Goal: Task Accomplishment & Management: Manage account settings

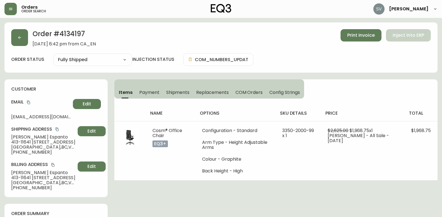
select select "FULLY_SHIPPED"
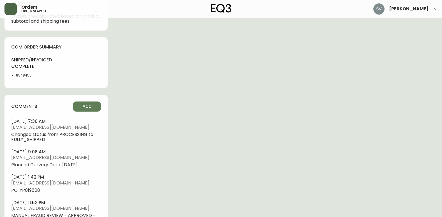
click at [9, 13] on button "button" at bounding box center [10, 9] width 12 height 12
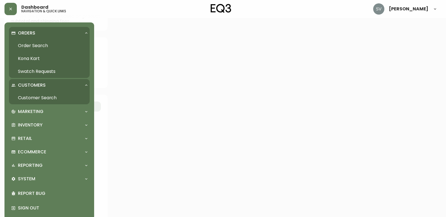
scroll to position [309, 0]
click at [39, 45] on link "Order Search" at bounding box center [49, 45] width 81 height 13
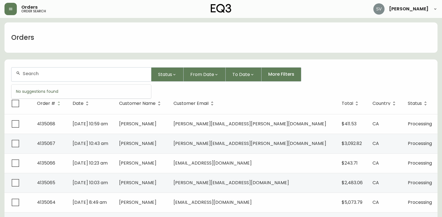
click at [76, 76] on input "text" at bounding box center [85, 73] width 124 height 5
paste input "4134580"
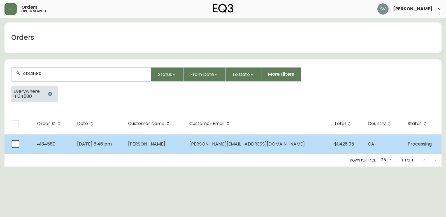
type input "4134580"
click at [164, 141] on span "[PERSON_NAME]" at bounding box center [146, 144] width 37 height 6
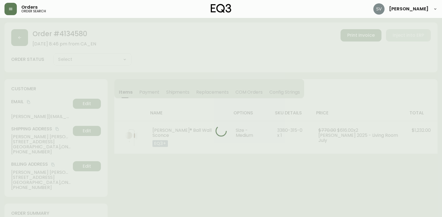
type input "Processing"
select select "PROCESSING"
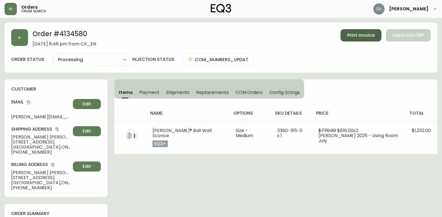
click at [352, 37] on span "Print Invoice" at bounding box center [360, 35] width 27 height 6
click at [26, 38] on button "button" at bounding box center [19, 37] width 17 height 17
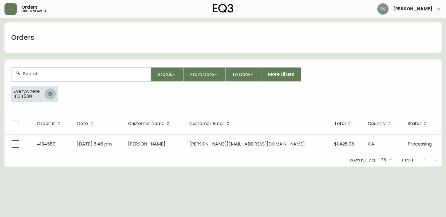
click at [48, 95] on icon "button" at bounding box center [50, 94] width 4 height 4
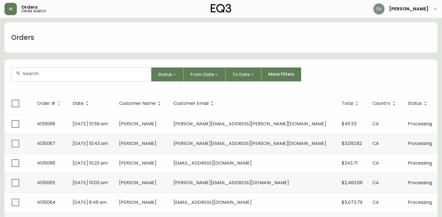
click at [59, 77] on div at bounding box center [81, 75] width 140 height 14
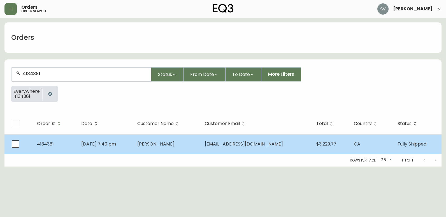
type input "4134381"
click at [163, 148] on td "[PERSON_NAME]" at bounding box center [167, 144] width 68 height 20
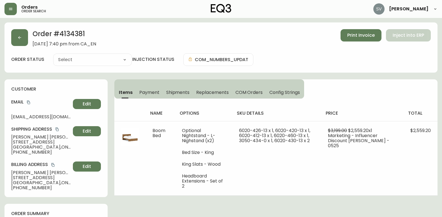
type input "Fully Shipped"
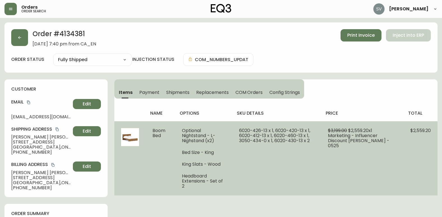
select select "FULLY_SHIPPED"
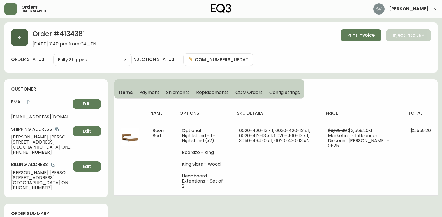
click at [24, 41] on button "button" at bounding box center [19, 37] width 17 height 17
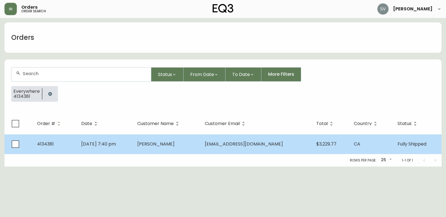
click at [133, 141] on td "[DATE] 7:40 pm" at bounding box center [105, 144] width 56 height 20
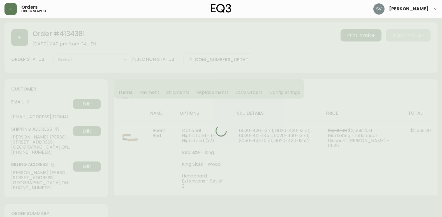
type input "Fully Shipped"
select select "FULLY_SHIPPED"
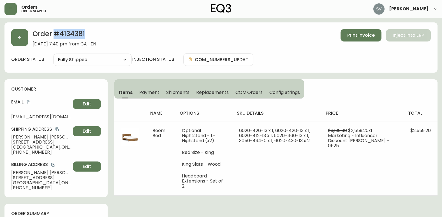
drag, startPoint x: 88, startPoint y: 35, endPoint x: 55, endPoint y: 36, distance: 33.4
click at [55, 36] on h2 "Order # 4134381" at bounding box center [65, 35] width 64 height 12
copy h2 "# 4134381"
click at [28, 105] on button "copy" at bounding box center [29, 103] width 6 height 6
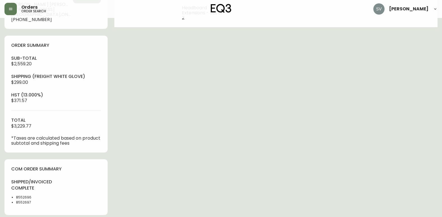
scroll to position [196, 0]
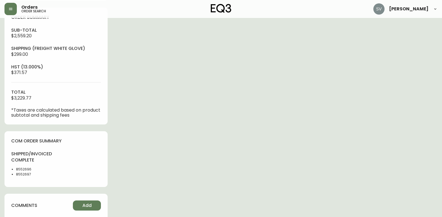
click at [409, 195] on div "Order # 4134381 [DATE] 7:40 pm from CA_EN Print Invoice Inject into ERP order s…" at bounding box center [220, 59] width 433 height 467
click at [297, 148] on div "Order # 4134381 [DATE] 7:40 pm from CA_EN Print Invoice Inject into ERP order s…" at bounding box center [220, 59] width 433 height 467
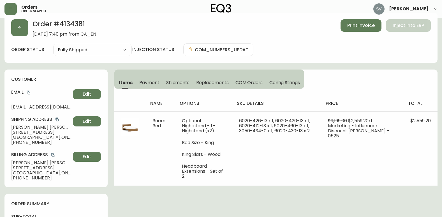
scroll to position [0, 0]
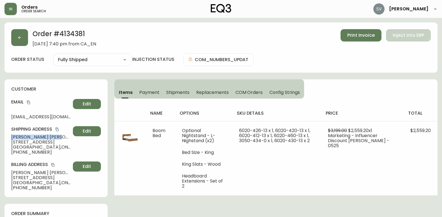
drag, startPoint x: 42, startPoint y: 138, endPoint x: 13, endPoint y: 136, distance: 29.2
click at [13, 136] on span "[PERSON_NAME]" at bounding box center [40, 137] width 59 height 5
drag, startPoint x: 13, startPoint y: 136, endPoint x: 22, endPoint y: 140, distance: 10.4
drag, startPoint x: 22, startPoint y: 140, endPoint x: 17, endPoint y: 136, distance: 6.6
click at [17, 136] on span "[PERSON_NAME]" at bounding box center [40, 137] width 59 height 5
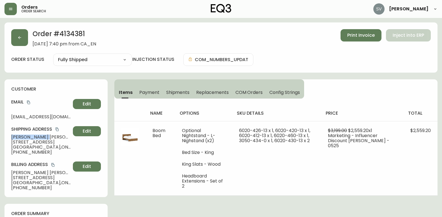
click at [17, 136] on span "[PERSON_NAME]" at bounding box center [40, 137] width 59 height 5
copy span "[PERSON_NAME]"
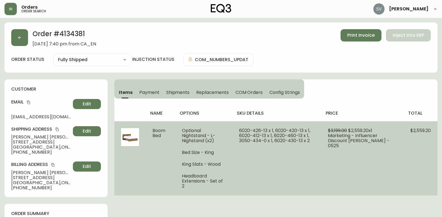
click at [404, 183] on td "$2,559.20" at bounding box center [421, 158] width 34 height 74
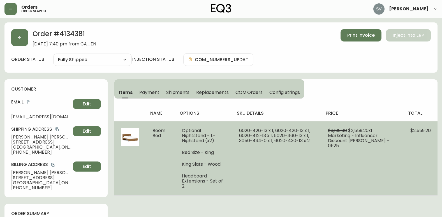
click at [394, 189] on td "$3,199.00 $2,559.20 x 1 Marketing - Influencer Discount [PERSON_NAME] - 0525" at bounding box center [362, 158] width 82 height 74
